Goal: Check status: Check status

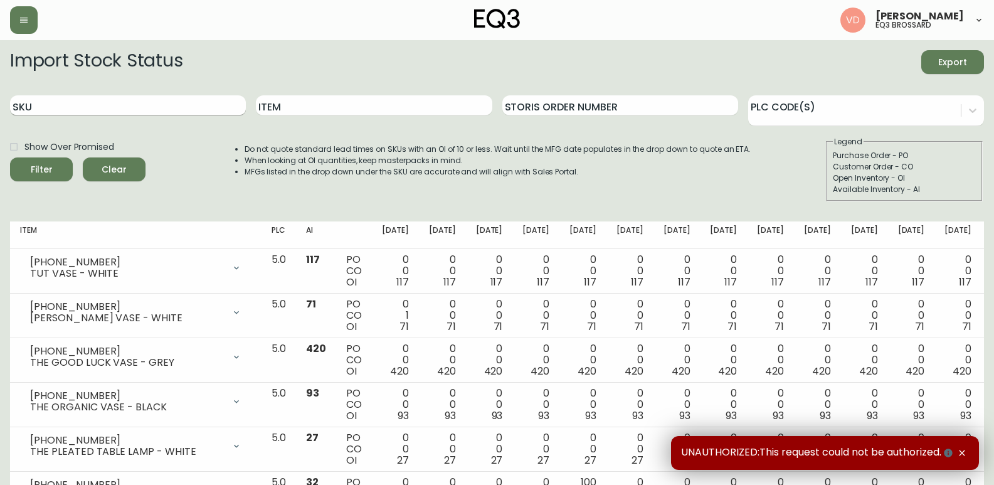
click at [146, 110] on input "SKU" at bounding box center [128, 105] width 236 height 20
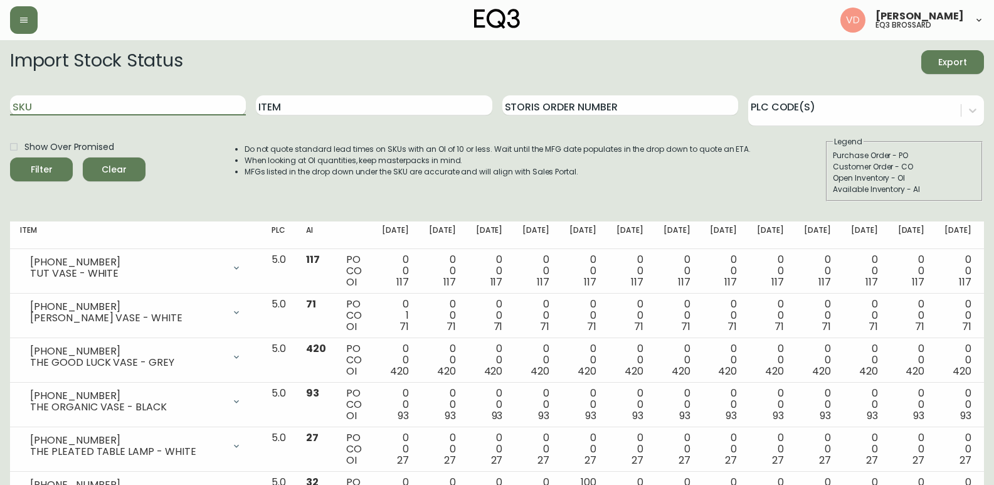
paste input "3020-425-4"
type input "3020-425-4"
click at [196, 102] on input "3020-425-4" at bounding box center [128, 105] width 236 height 20
click at [10, 157] on button "Filter" at bounding box center [41, 169] width 63 height 24
